Goal: Task Accomplishment & Management: Manage account settings

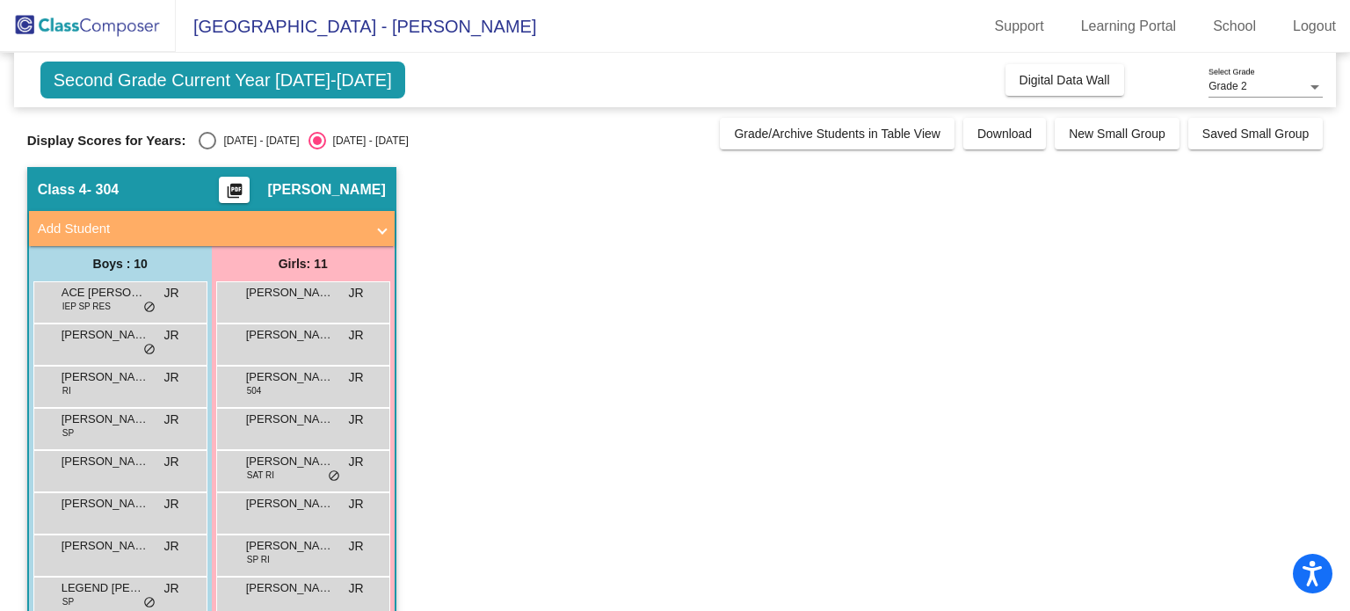
scroll to position [162, 0]
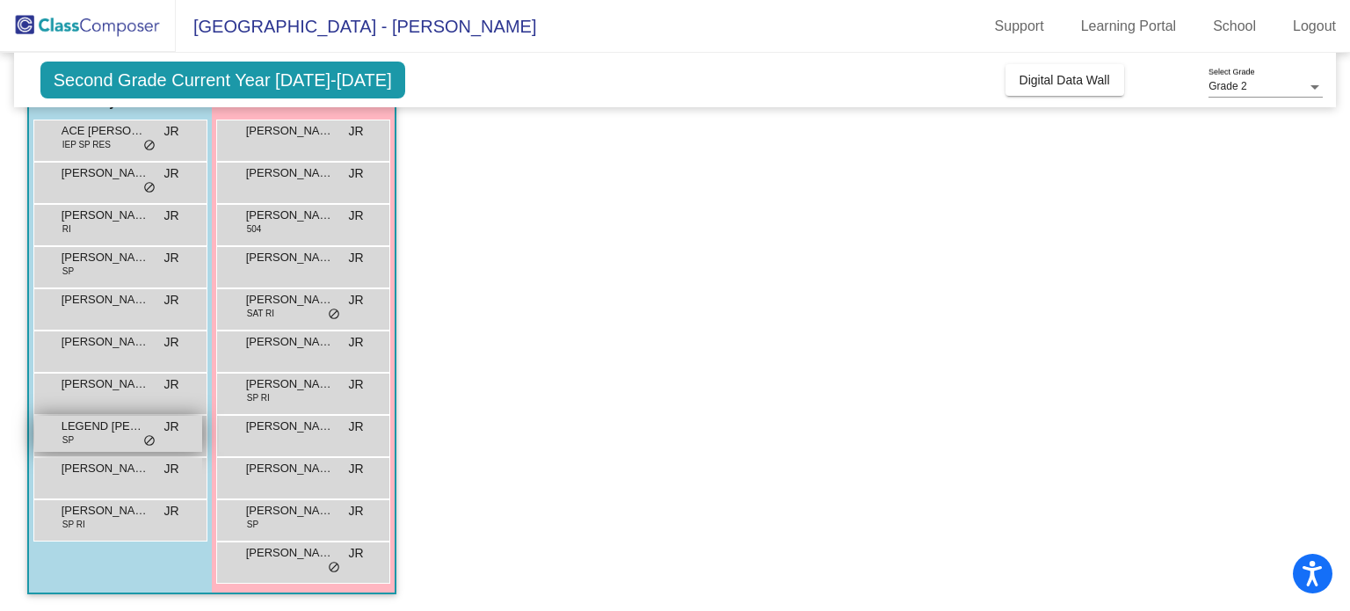
click at [156, 432] on div "LEGEND [PERSON_NAME] JR lock do_not_disturb_alt" at bounding box center [118, 434] width 168 height 36
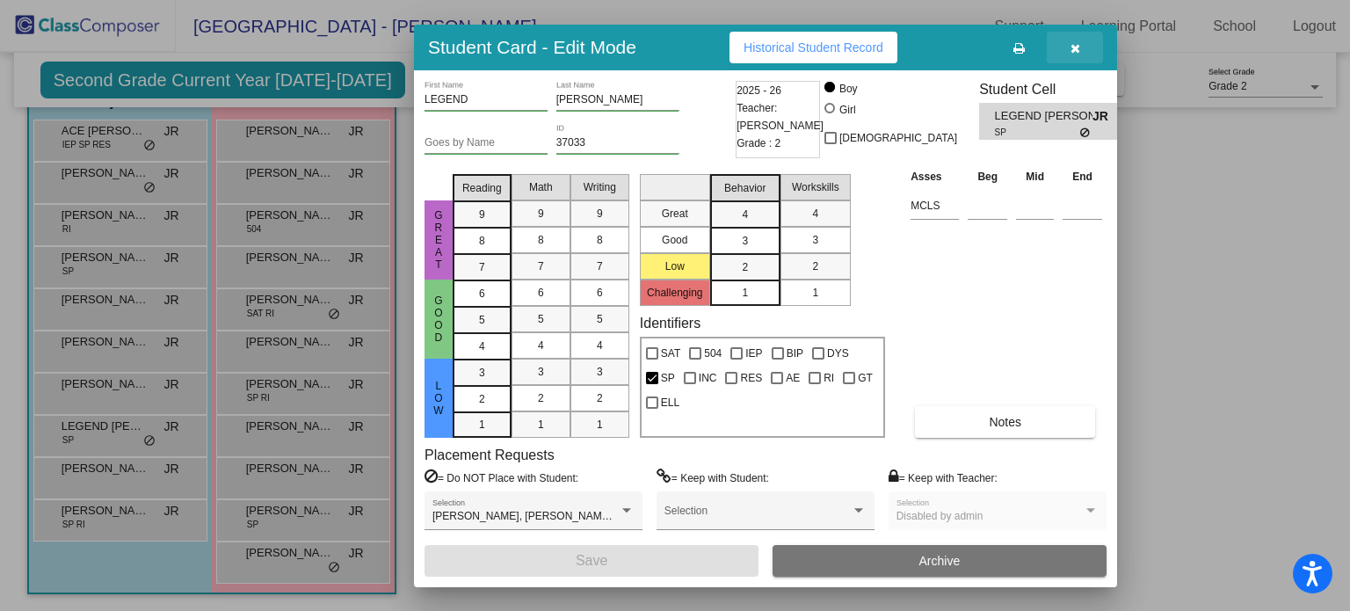
click at [1082, 50] on button "button" at bounding box center [1075, 48] width 56 height 32
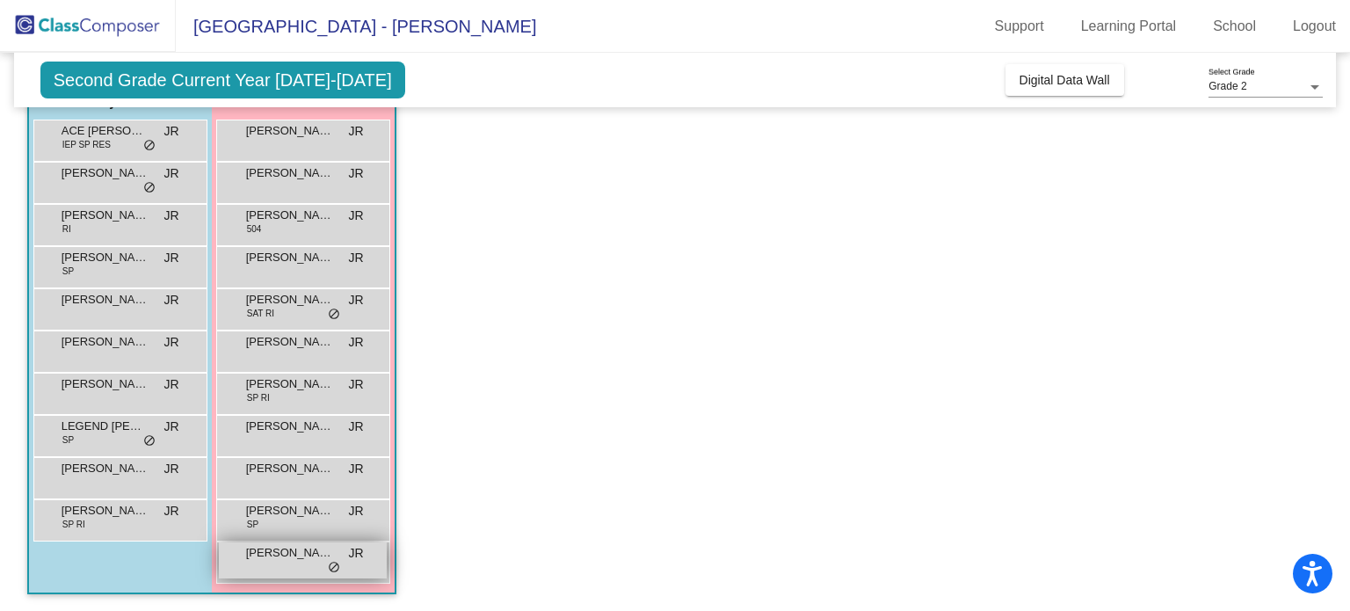
click at [352, 565] on div "[PERSON_NAME] lock do_not_disturb_alt" at bounding box center [303, 560] width 168 height 36
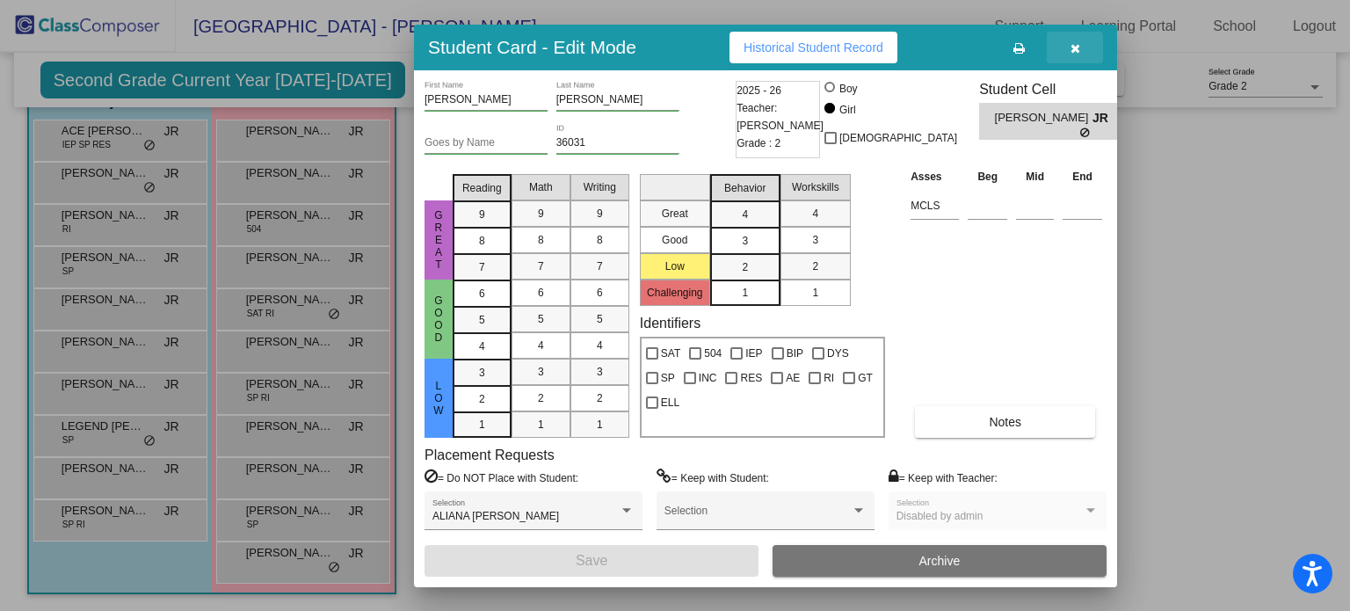
click at [1084, 41] on button "button" at bounding box center [1075, 48] width 56 height 32
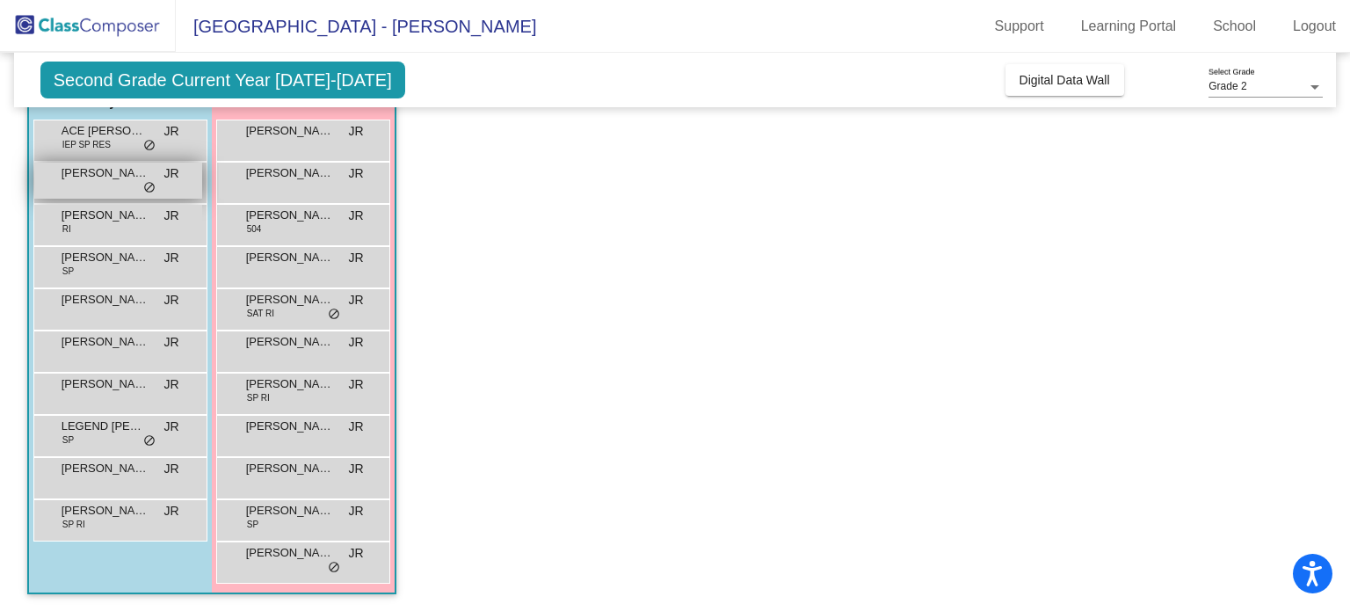
click at [153, 181] on span "do_not_disturb_alt" at bounding box center [149, 188] width 12 height 14
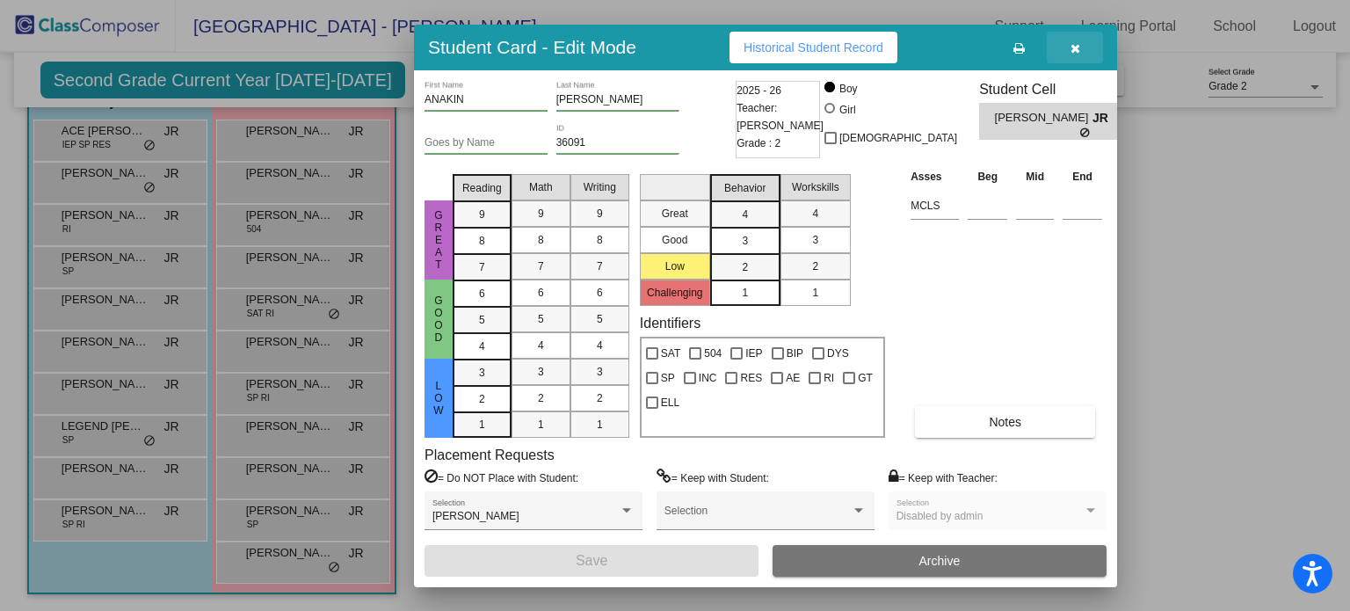
click at [1088, 34] on button "button" at bounding box center [1075, 48] width 56 height 32
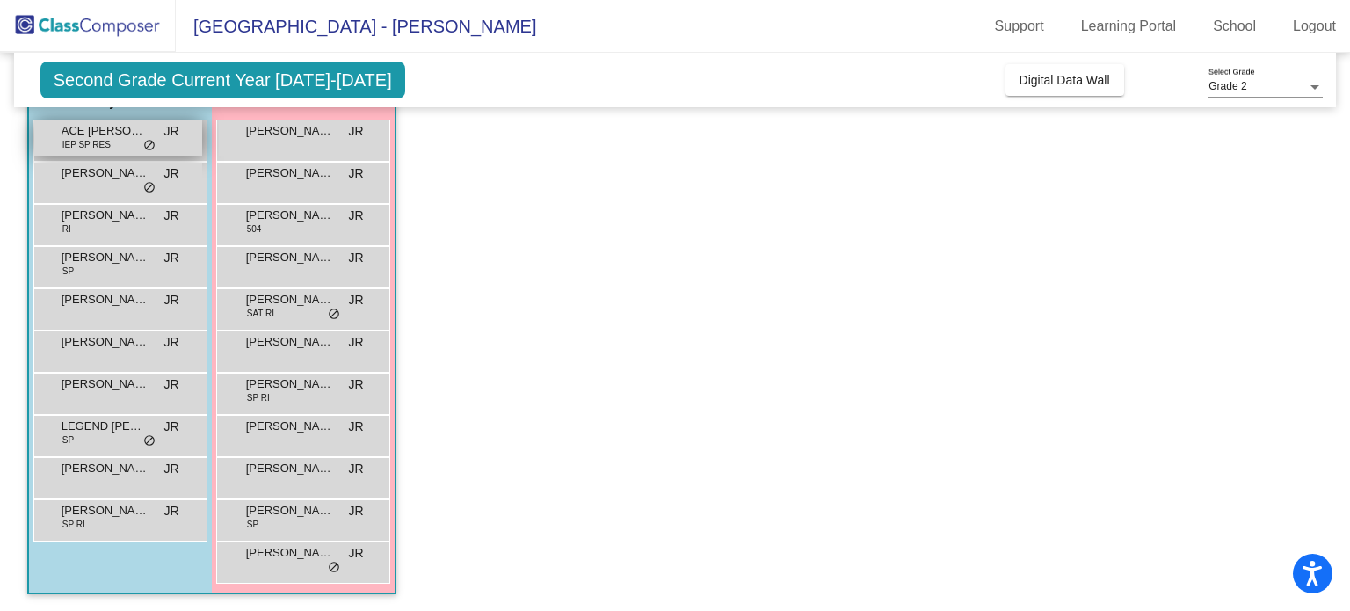
click at [127, 133] on span "ACE [PERSON_NAME]" at bounding box center [106, 131] width 88 height 18
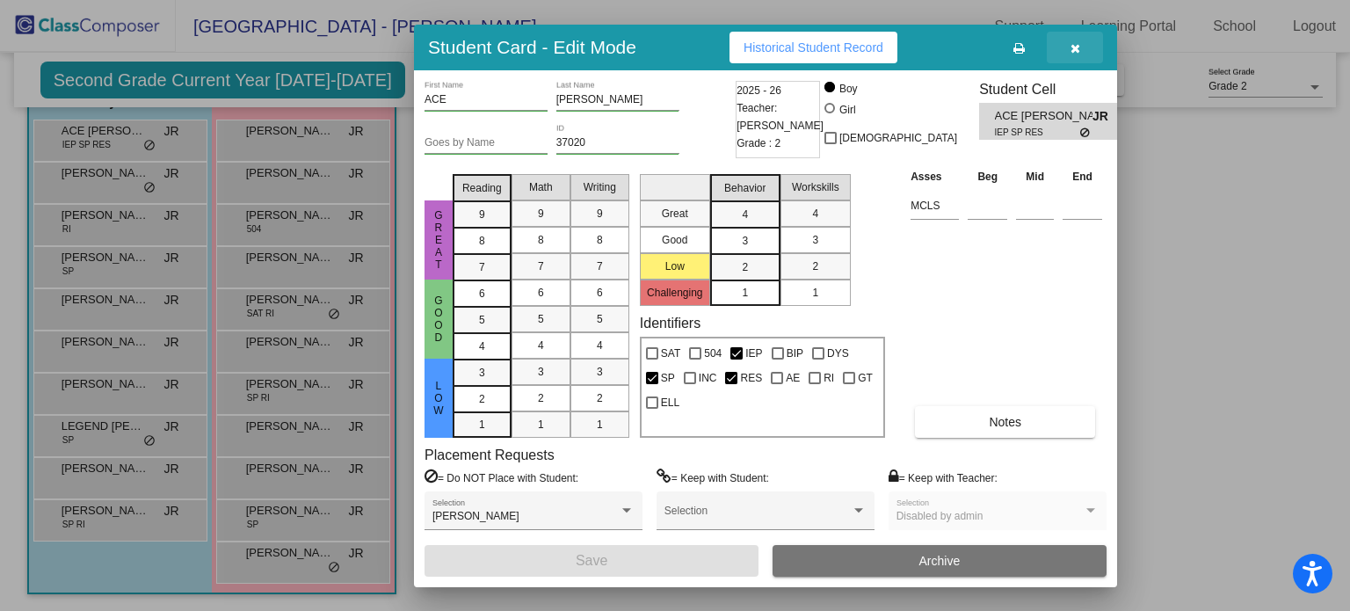
click at [1078, 48] on icon "button" at bounding box center [1076, 48] width 10 height 12
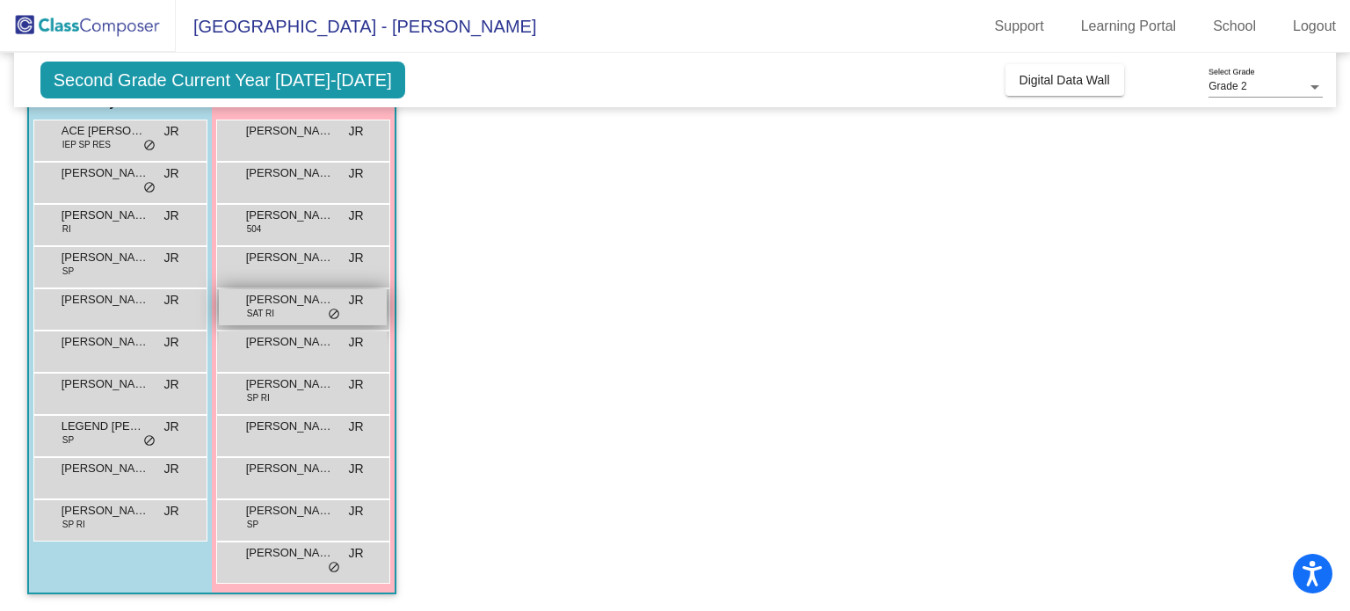
click at [267, 293] on span "[PERSON_NAME]" at bounding box center [290, 300] width 88 height 18
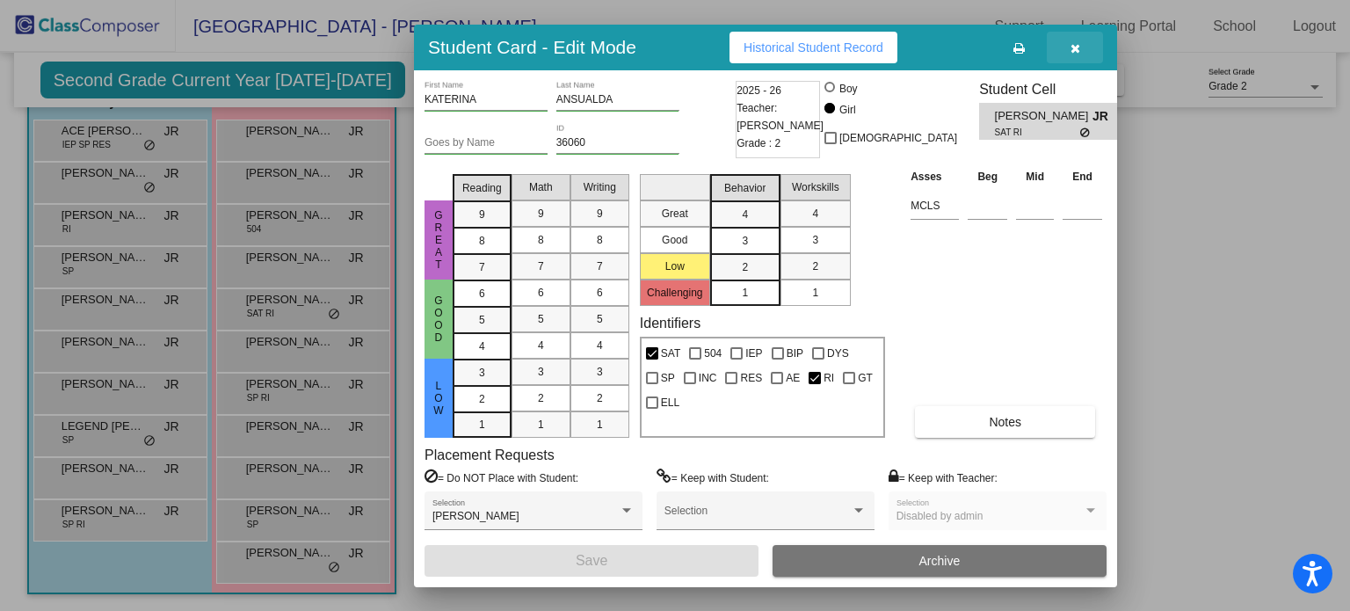
click at [1085, 45] on button "button" at bounding box center [1075, 48] width 56 height 32
